Goal: Information Seeking & Learning: Find contact information

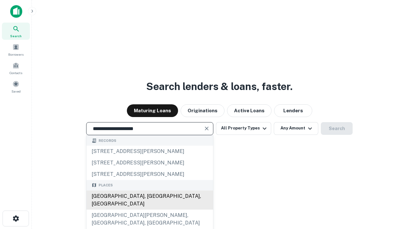
click at [149, 210] on div "[GEOGRAPHIC_DATA], [GEOGRAPHIC_DATA], [GEOGRAPHIC_DATA]" at bounding box center [150, 199] width 127 height 19
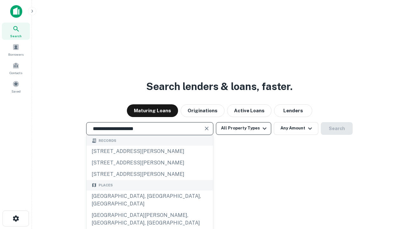
type input "**********"
click at [244, 128] on button "All Property Types" at bounding box center [243, 128] width 55 height 13
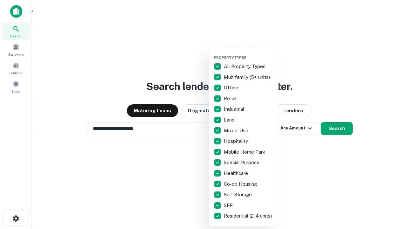
click at [249, 53] on button "button" at bounding box center [249, 53] width 70 height 0
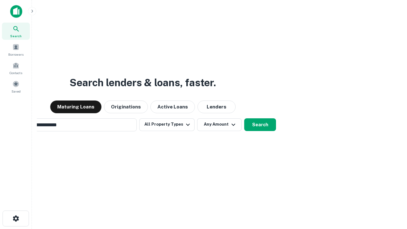
scroll to position [10, 0]
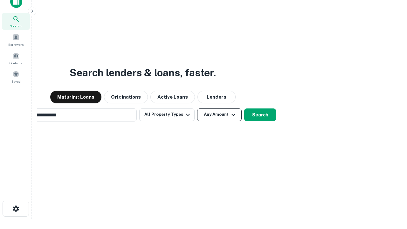
click at [197, 108] on button "Any Amount" at bounding box center [219, 114] width 45 height 13
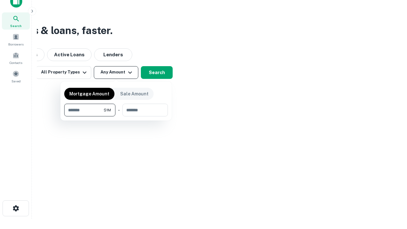
type input "*******"
click at [116, 116] on button "button" at bounding box center [116, 116] width 104 height 0
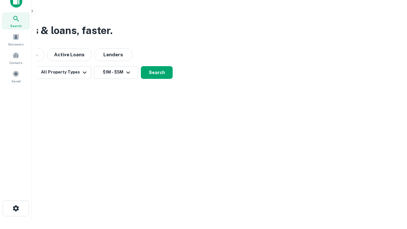
scroll to position [10, 0]
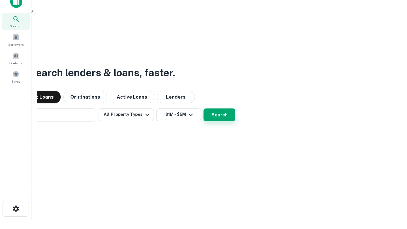
click at [204, 108] on button "Search" at bounding box center [220, 114] width 32 height 13
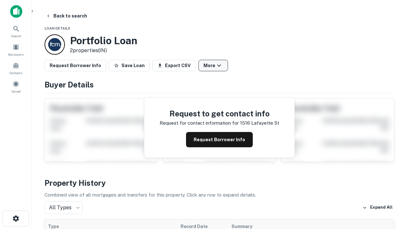
click at [213, 66] on button "More" at bounding box center [213, 65] width 30 height 11
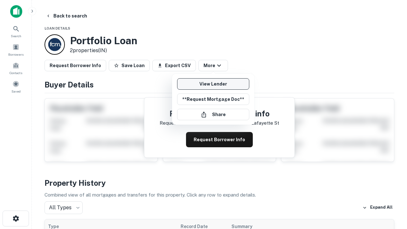
click at [213, 84] on link "View Lender" at bounding box center [213, 83] width 72 height 11
